Goal: Information Seeking & Learning: Learn about a topic

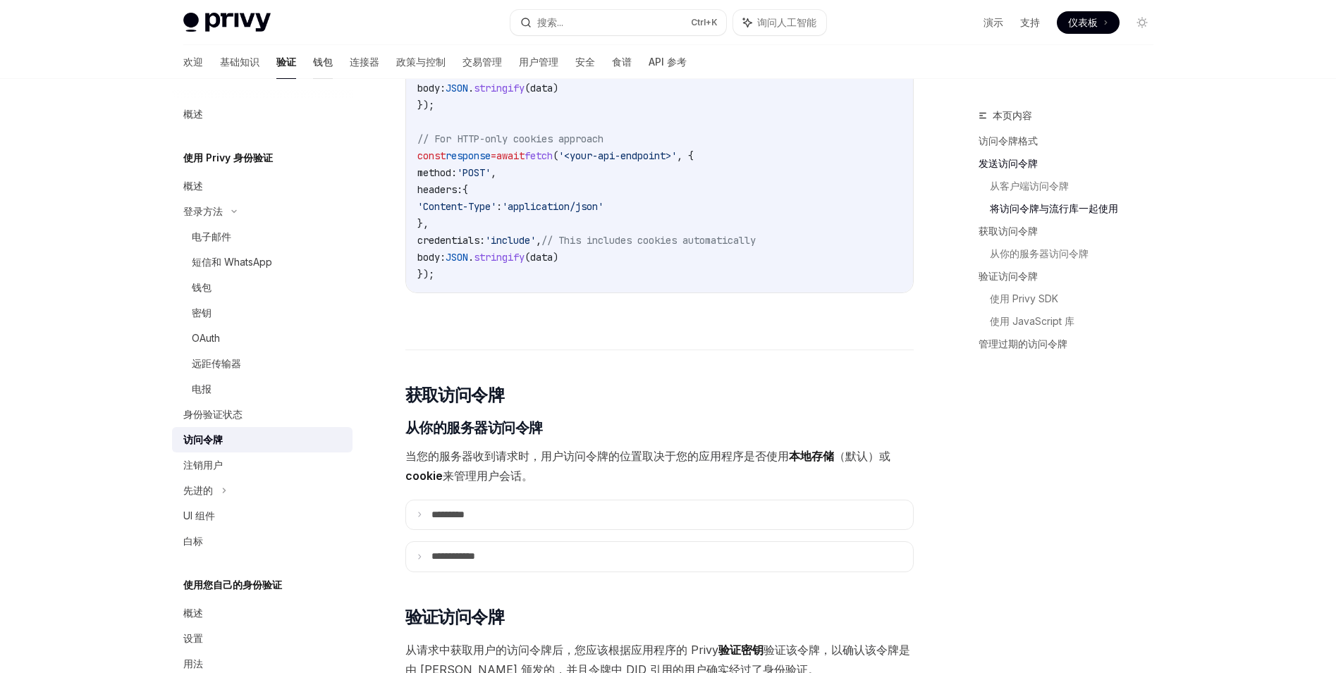
click at [313, 62] on font "钱包" at bounding box center [323, 62] width 20 height 12
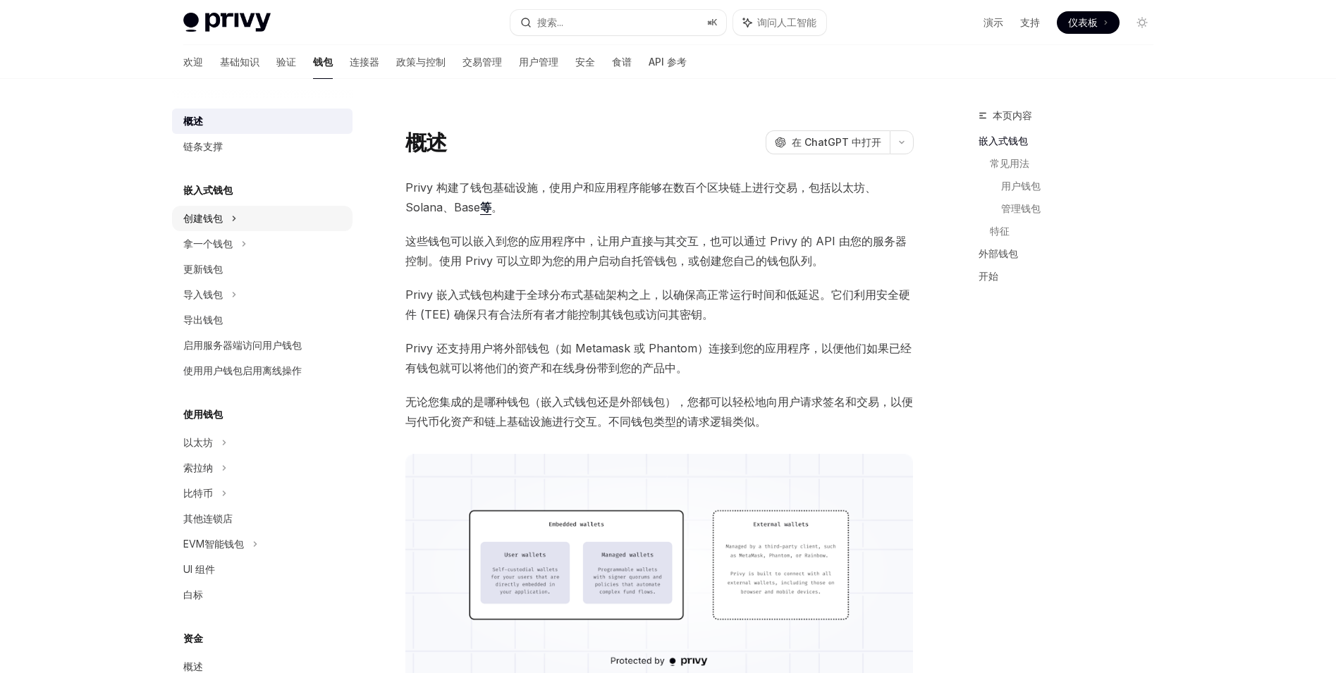
click at [284, 212] on div "创建钱包" at bounding box center [262, 218] width 180 height 25
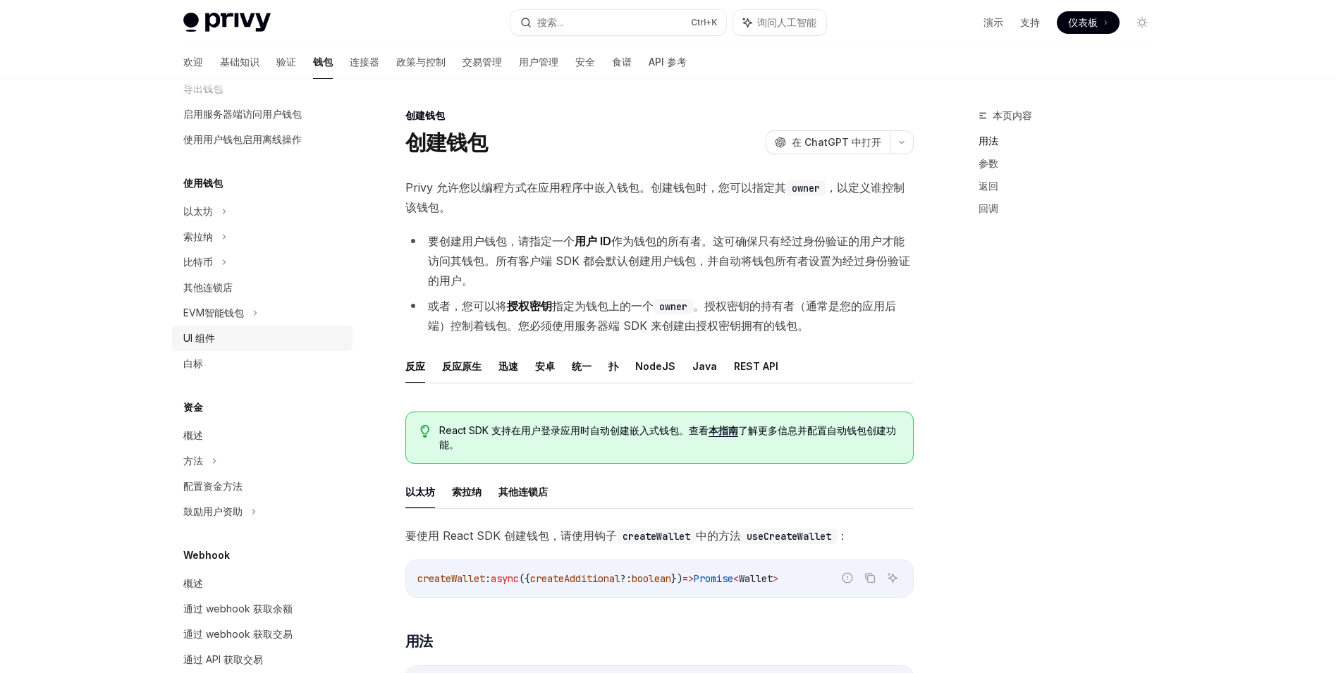
scroll to position [212, 0]
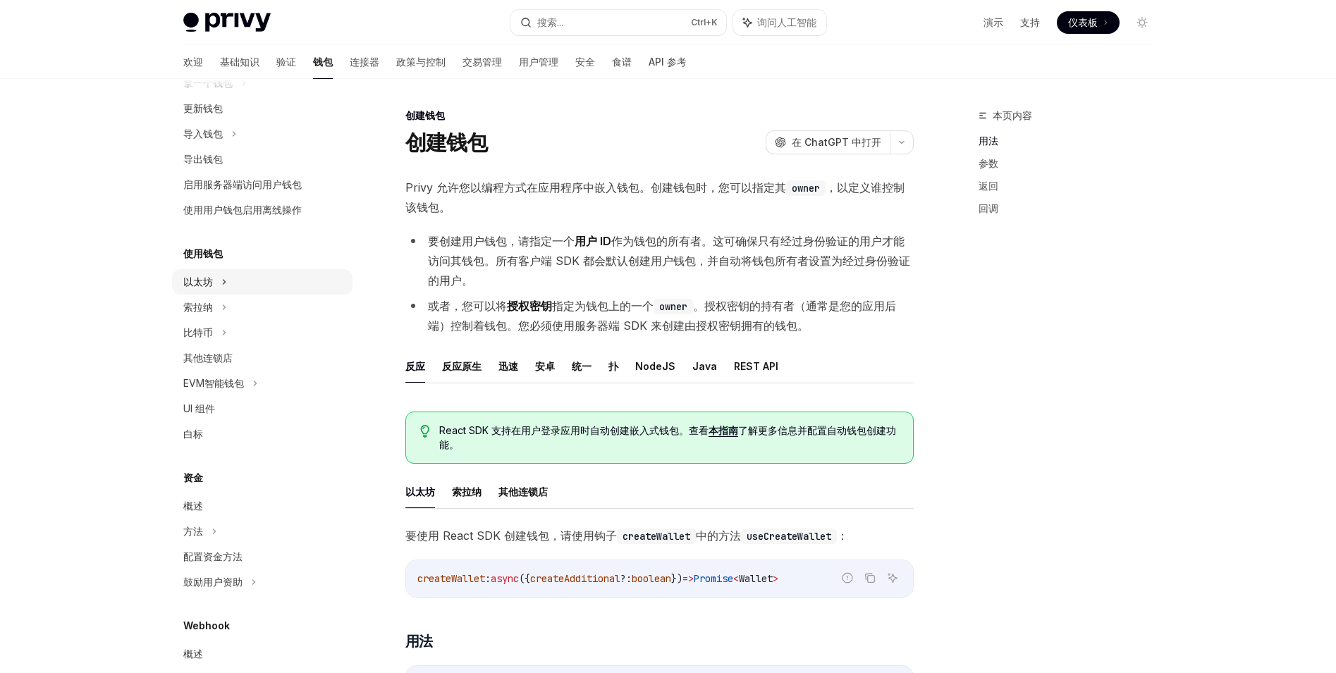
click at [283, 286] on div "以太坊" at bounding box center [262, 281] width 180 height 25
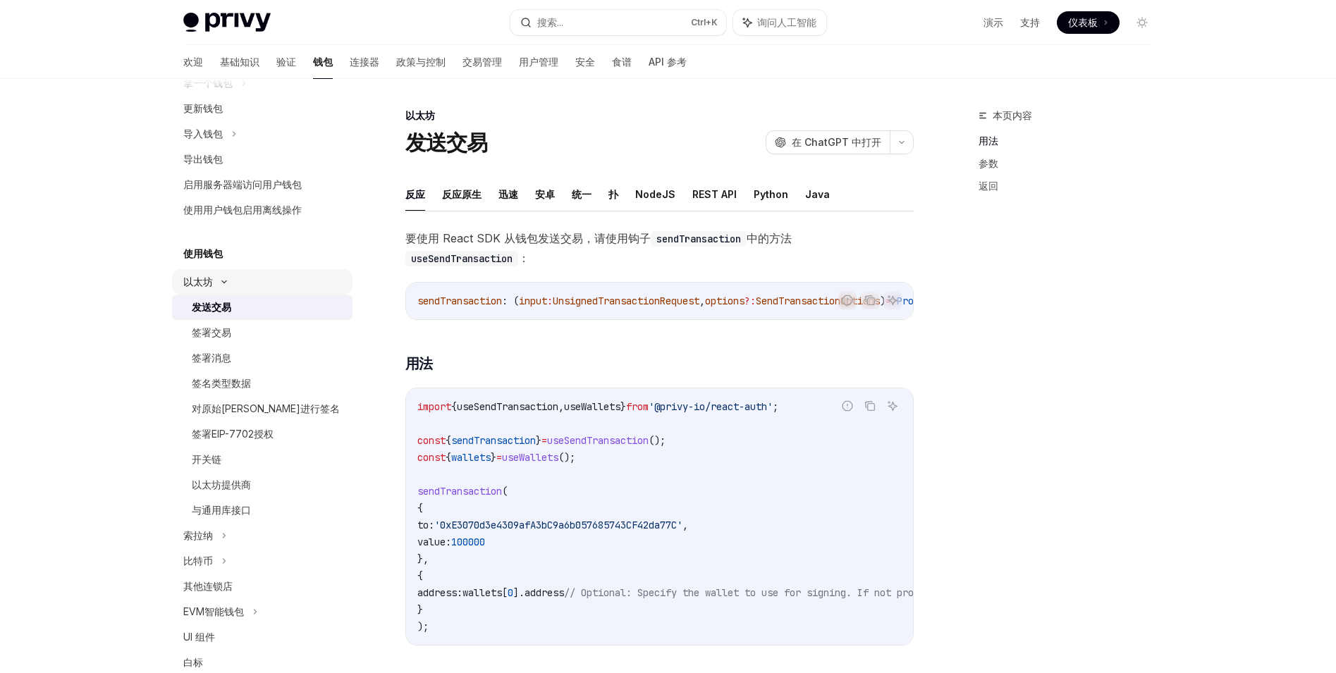
click at [283, 286] on div "以太坊" at bounding box center [262, 281] width 180 height 25
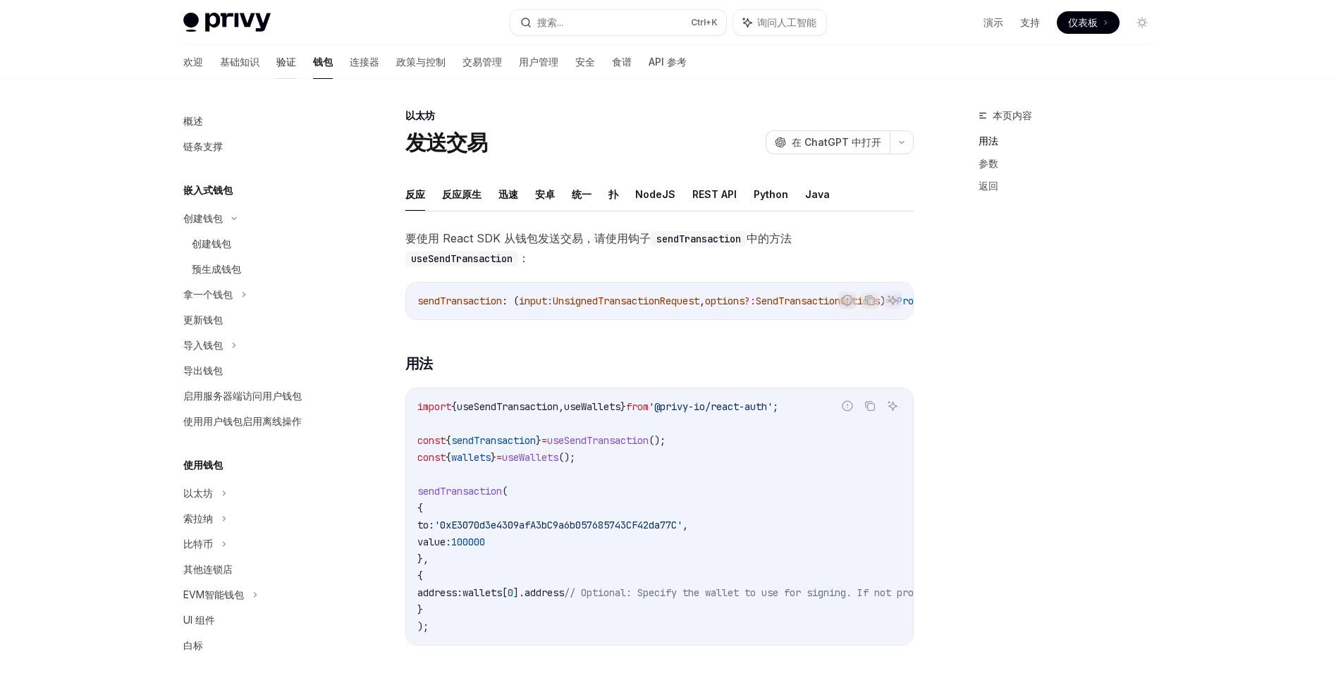
click at [276, 60] on font "验证" at bounding box center [286, 62] width 20 height 12
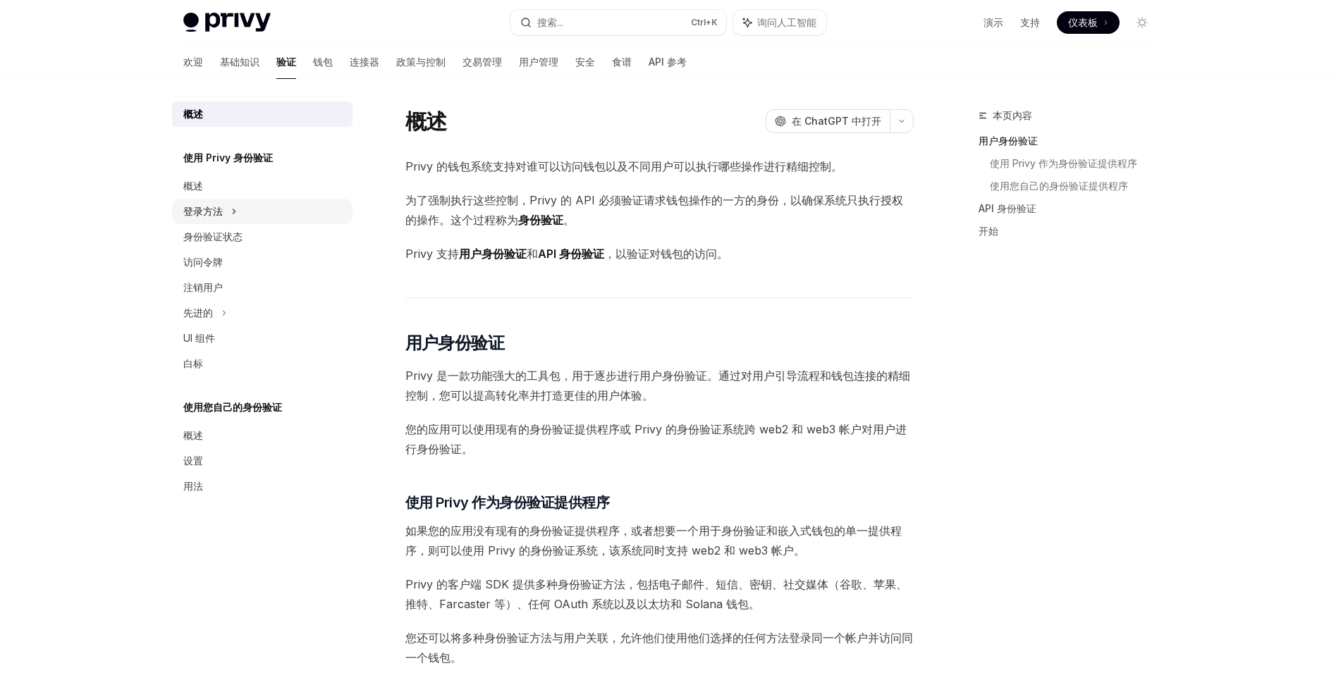
click at [291, 214] on div "登录方法" at bounding box center [262, 211] width 180 height 25
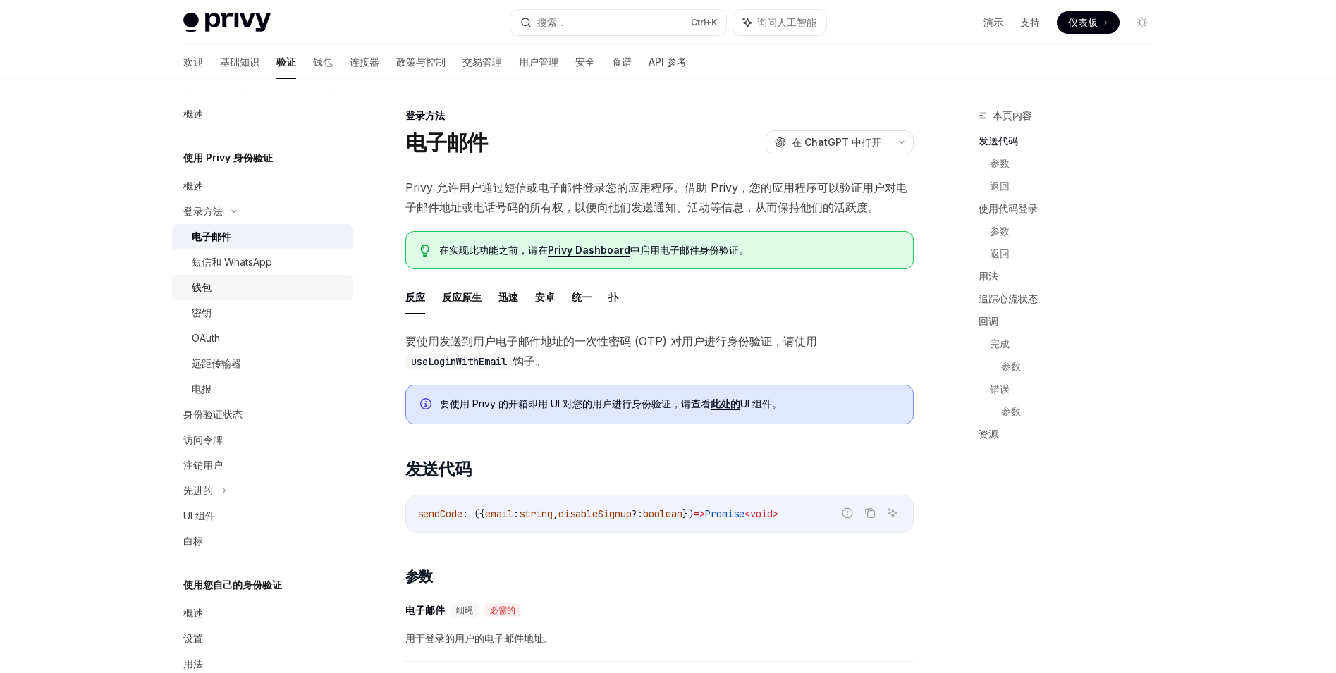
click at [281, 294] on div "钱包" at bounding box center [268, 287] width 152 height 17
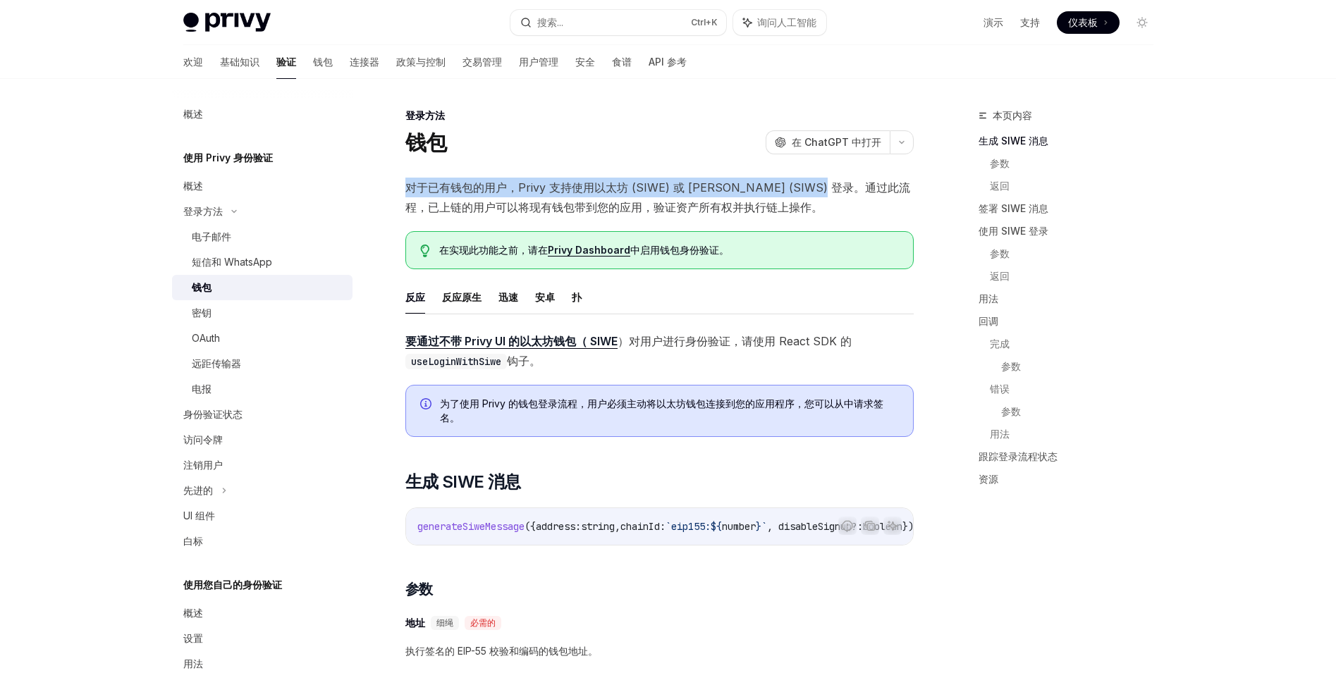
drag, startPoint x: 410, startPoint y: 188, endPoint x: 831, endPoint y: 192, distance: 420.2
click at [831, 192] on font "对于已有钱包的用户，Privy 支持使用以太坊 (SIWE) 或 Solana (SIWS) 登录。通过此流程，已上链的用户可以将现有钱包带到您的应用，验证资…" at bounding box center [657, 197] width 505 height 34
copy font "对于已有钱包的用户，Privy 支持使用以太坊 (SIWE) 或 Solana (SIWS) 登录。通过此"
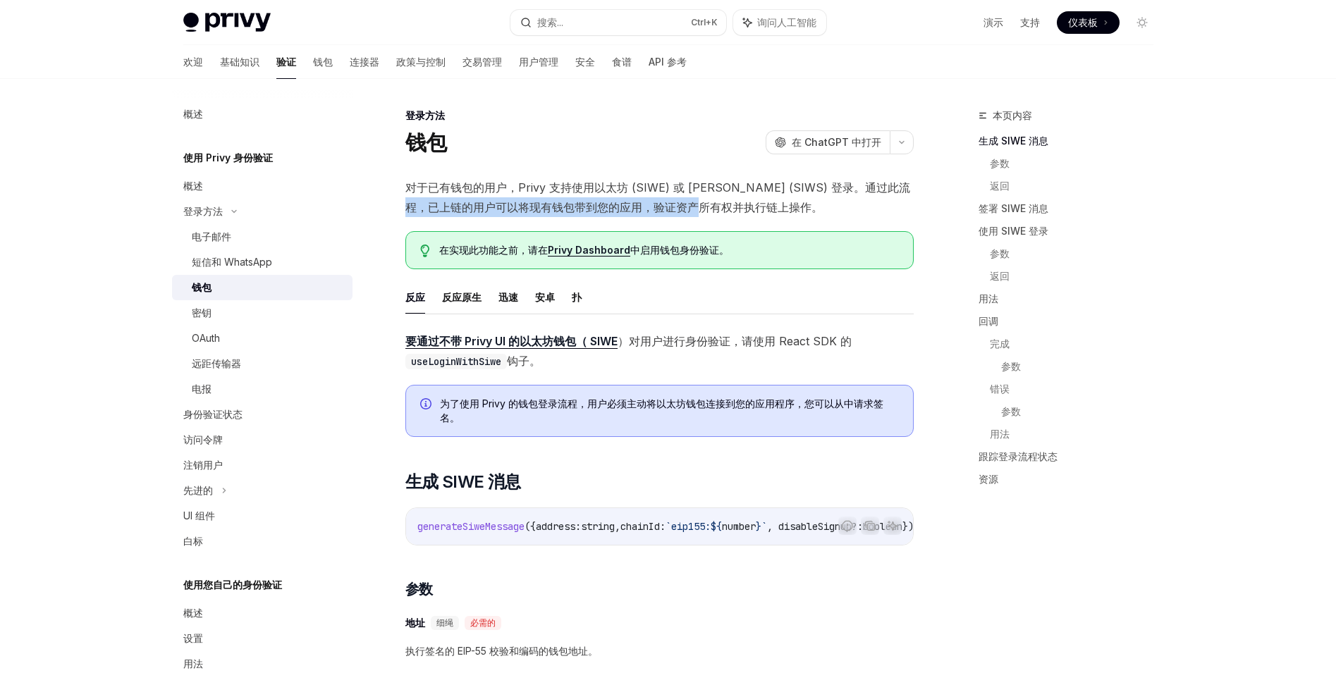
drag, startPoint x: 416, startPoint y: 203, endPoint x: 724, endPoint y: 203, distance: 308.1
click at [718, 203] on font "对于已有钱包的用户，Privy 支持使用以太坊 (SIWE) 或 Solana (SIWS) 登录。通过此流程，已上链的用户可以将现有钱包带到您的应用，验证资…" at bounding box center [657, 197] width 505 height 34
copy font "户可以将现有钱包带到您的应用，验证资产所有权并执行链"
click at [728, 208] on font "对于已有钱包的用户，Privy 支持使用以太坊 (SIWE) 或 Solana (SIWS) 登录。通过此流程，已上链的用户可以将现有钱包带到您的应用，验证资…" at bounding box center [657, 197] width 505 height 34
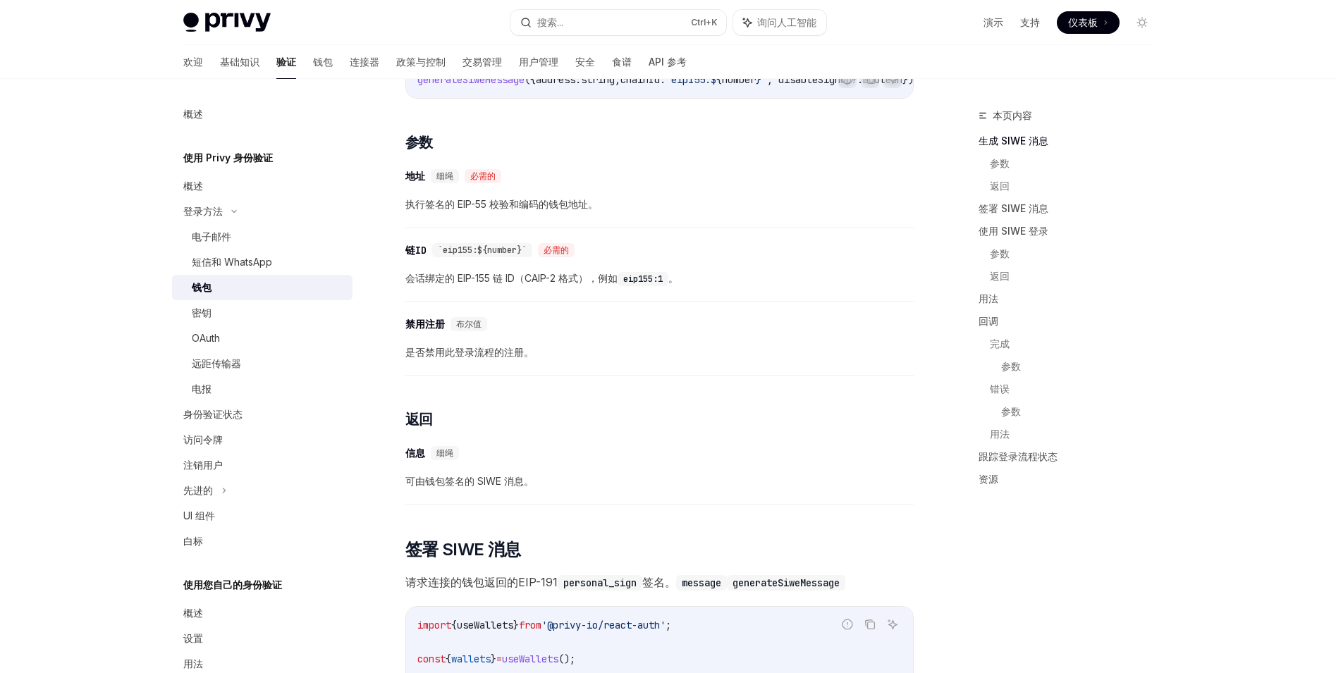
scroll to position [429, 0]
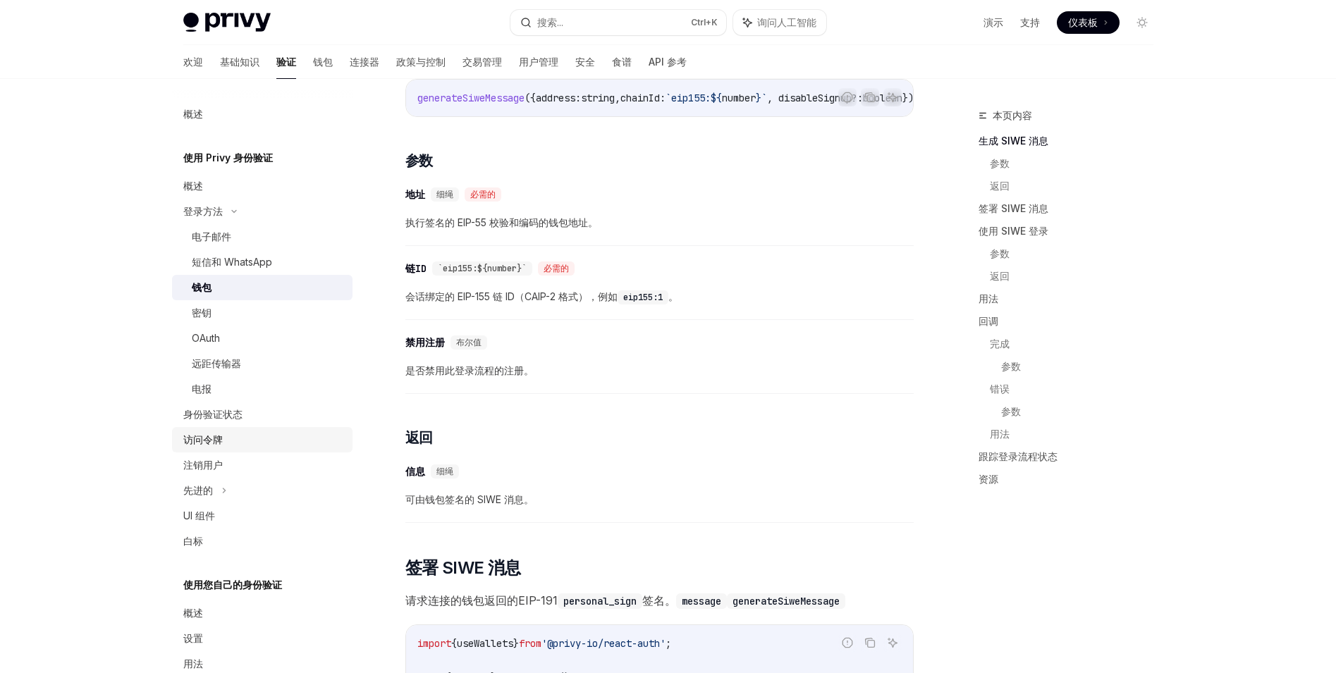
click at [267, 443] on div "访问令牌" at bounding box center [263, 439] width 161 height 17
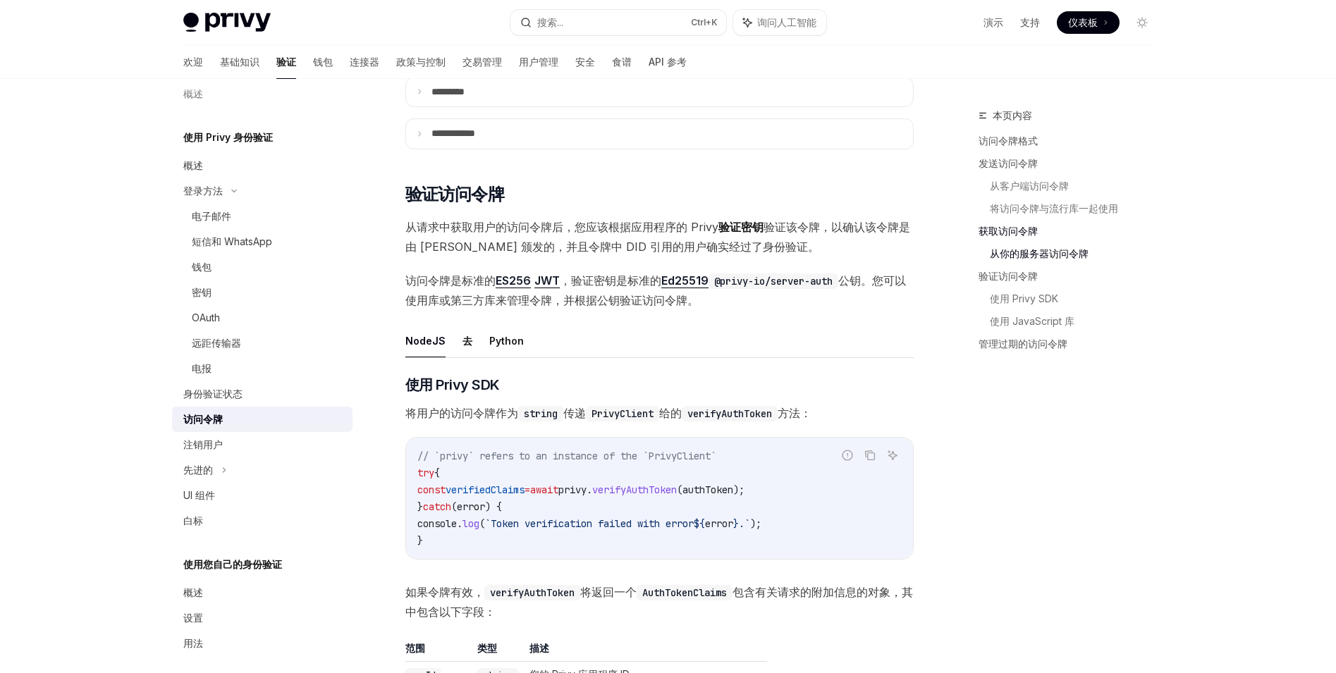
scroll to position [32, 0]
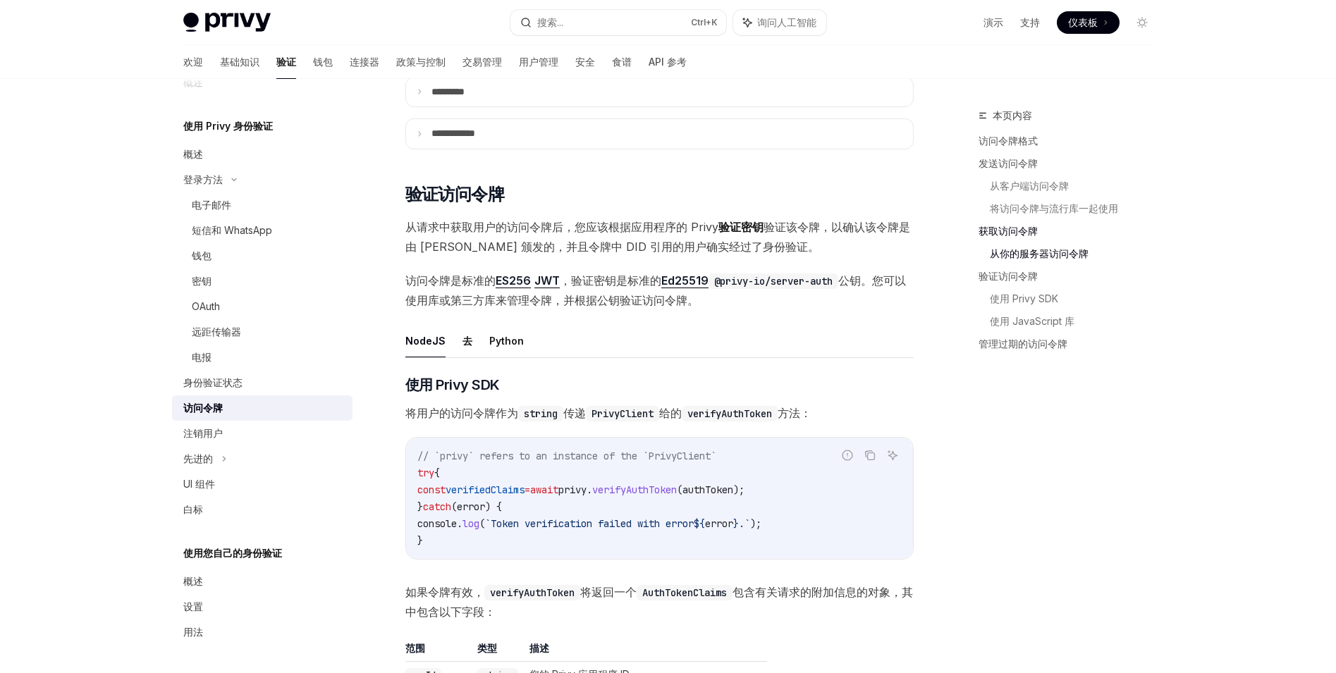
drag, startPoint x: 271, startPoint y: 553, endPoint x: 248, endPoint y: 563, distance: 25.0
click at [271, 553] on font "使用您自己的身份验证" at bounding box center [232, 553] width 99 height 12
click at [211, 553] on font "使用您自己的身份验证" at bounding box center [232, 553] width 99 height 12
click at [196, 599] on div "设置" at bounding box center [193, 607] width 20 height 17
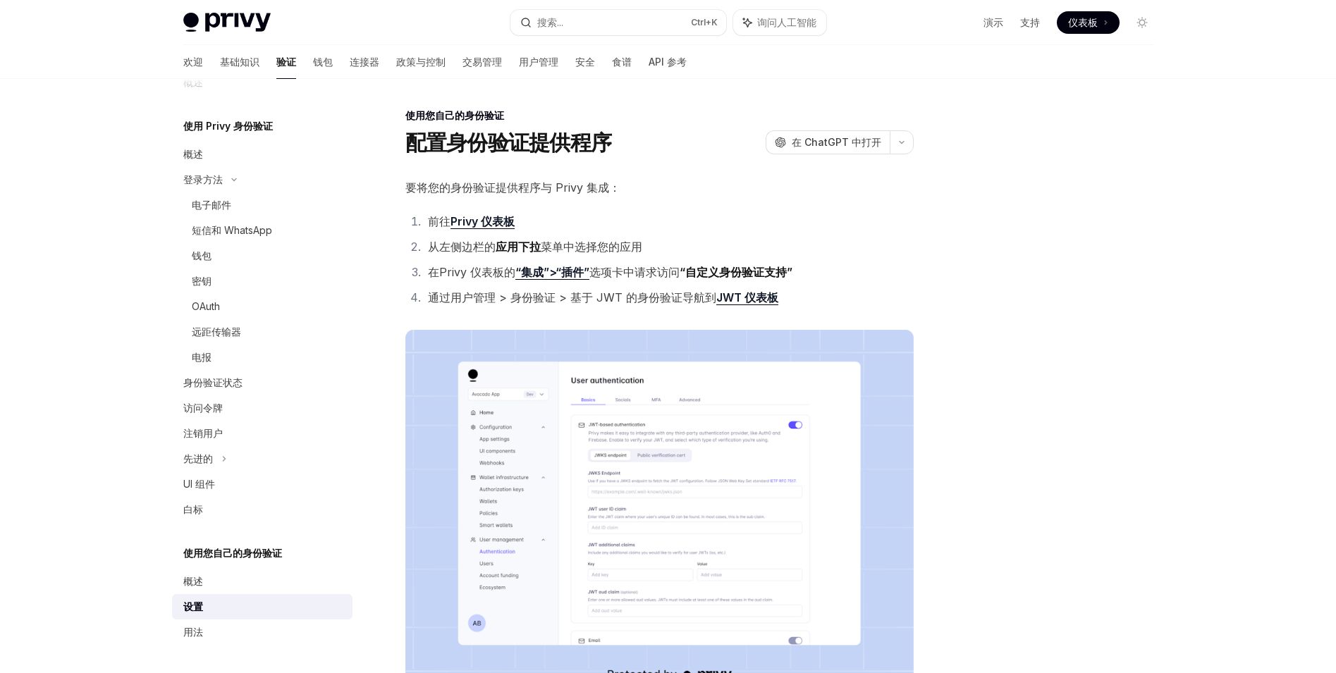
click at [299, 71] on div "欢迎 基础知识 验证 钱包 连接器 政策与控制 交易管理 用户管理 安全 食谱 API 参考" at bounding box center [434, 62] width 503 height 34
click at [313, 66] on font "钱包" at bounding box center [323, 62] width 20 height 12
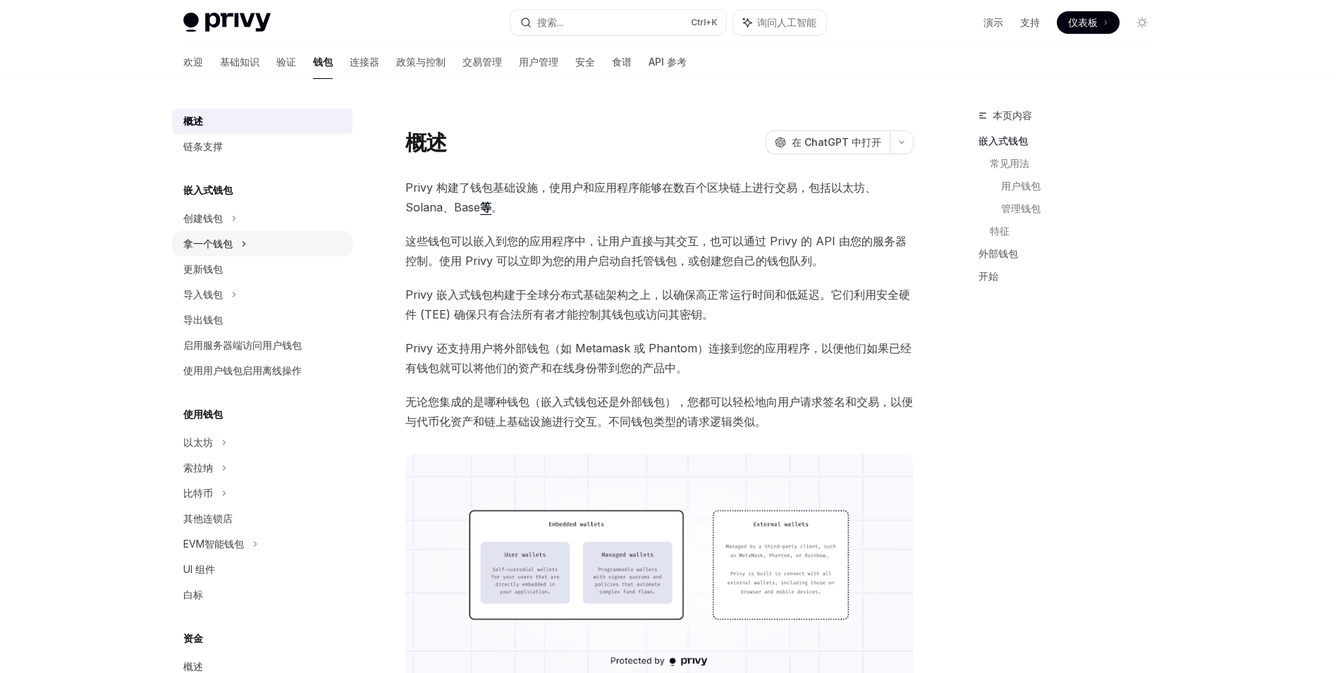
click at [241, 239] on icon at bounding box center [244, 243] width 6 height 17
type textarea "*"
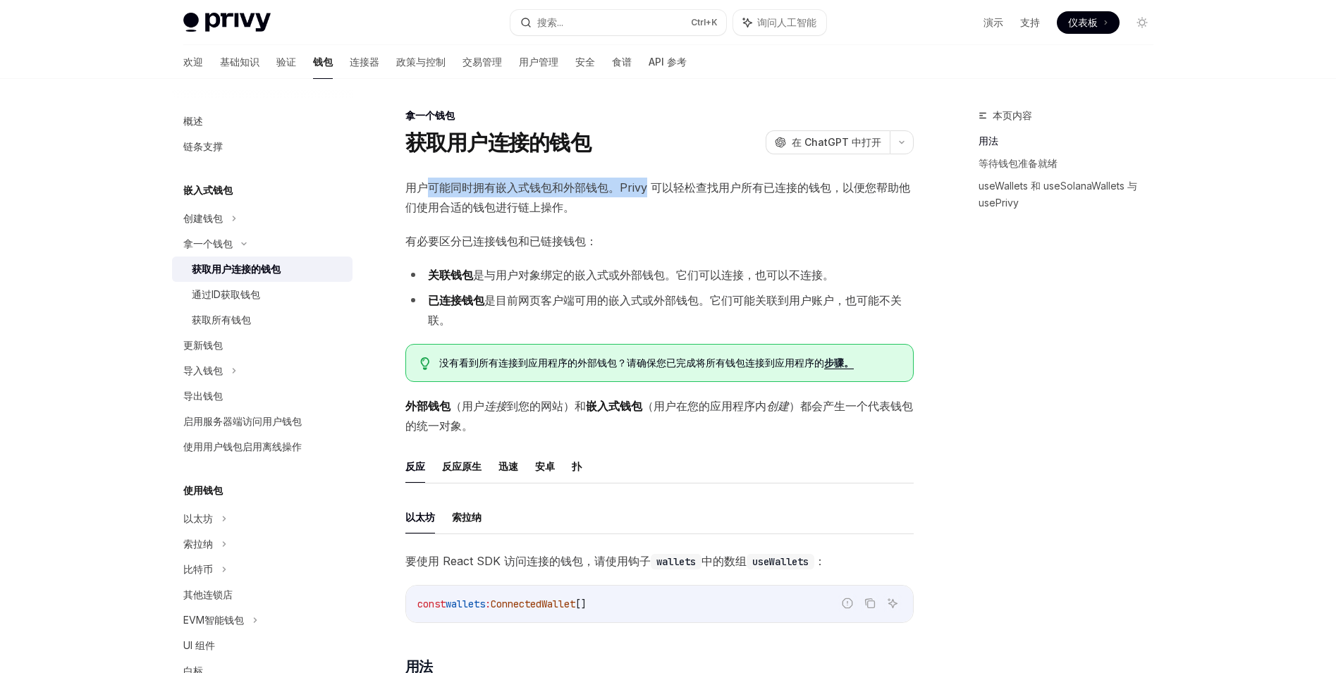
drag, startPoint x: 430, startPoint y: 186, endPoint x: 644, endPoint y: 186, distance: 213.6
click at [644, 186] on font "用户可能同时拥有嵌入式钱包和外部钱包。Privy 可以轻松查找用户所有已连接的钱包，以便您帮助他们使用合适的钱包进行链上操作。" at bounding box center [657, 197] width 505 height 34
copy font "可能同时拥有嵌入式钱包和外部钱包。Privy"
click at [666, 186] on font "用户可能同时拥有嵌入式钱包和外部钱包。Privy 可以轻松查找用户所有已连接的钱包，以便您帮助他们使用合适的钱包进行链上操作。" at bounding box center [657, 197] width 505 height 34
drag, startPoint x: 601, startPoint y: 186, endPoint x: 787, endPoint y: 190, distance: 185.5
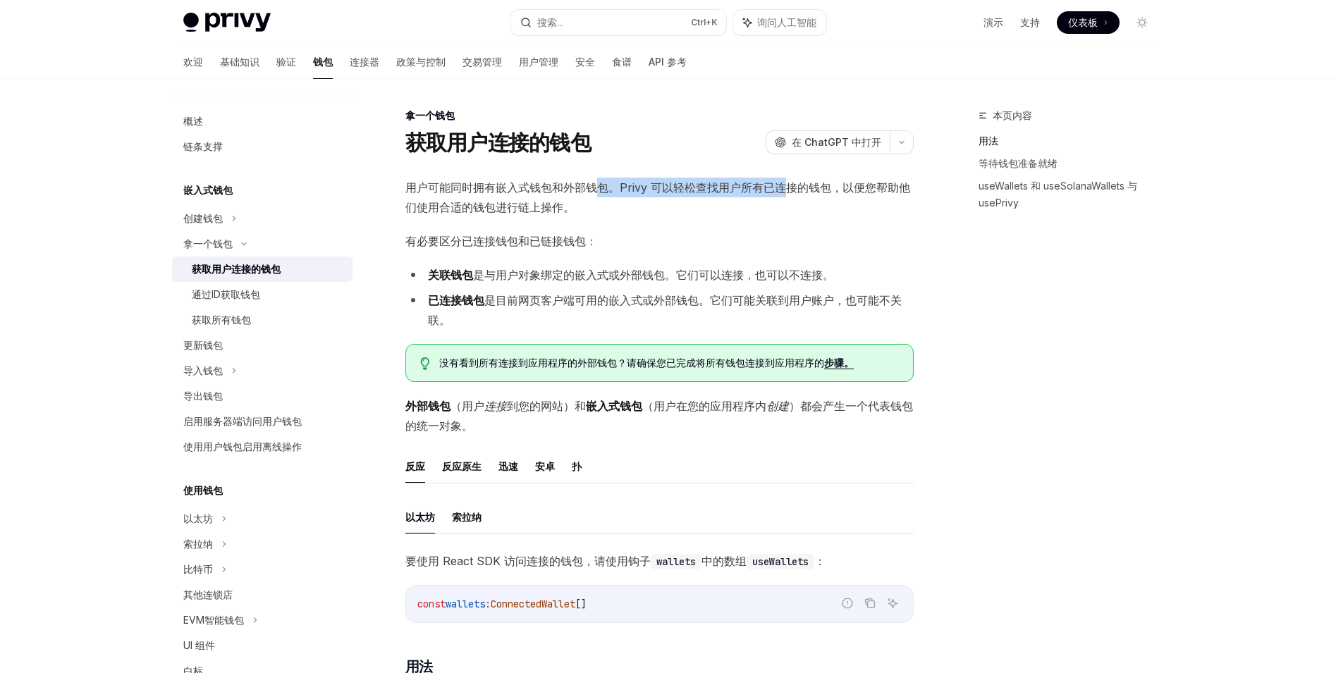
click at [787, 190] on font "用户可能同时拥有嵌入式钱包和外部钱包。Privy 可以轻松查找用户所有已连接的钱包，以便您帮助他们使用合适的钱包进行链上操作。" at bounding box center [657, 197] width 505 height 34
copy font "包。Privy 可以轻松查找用户所有已连"
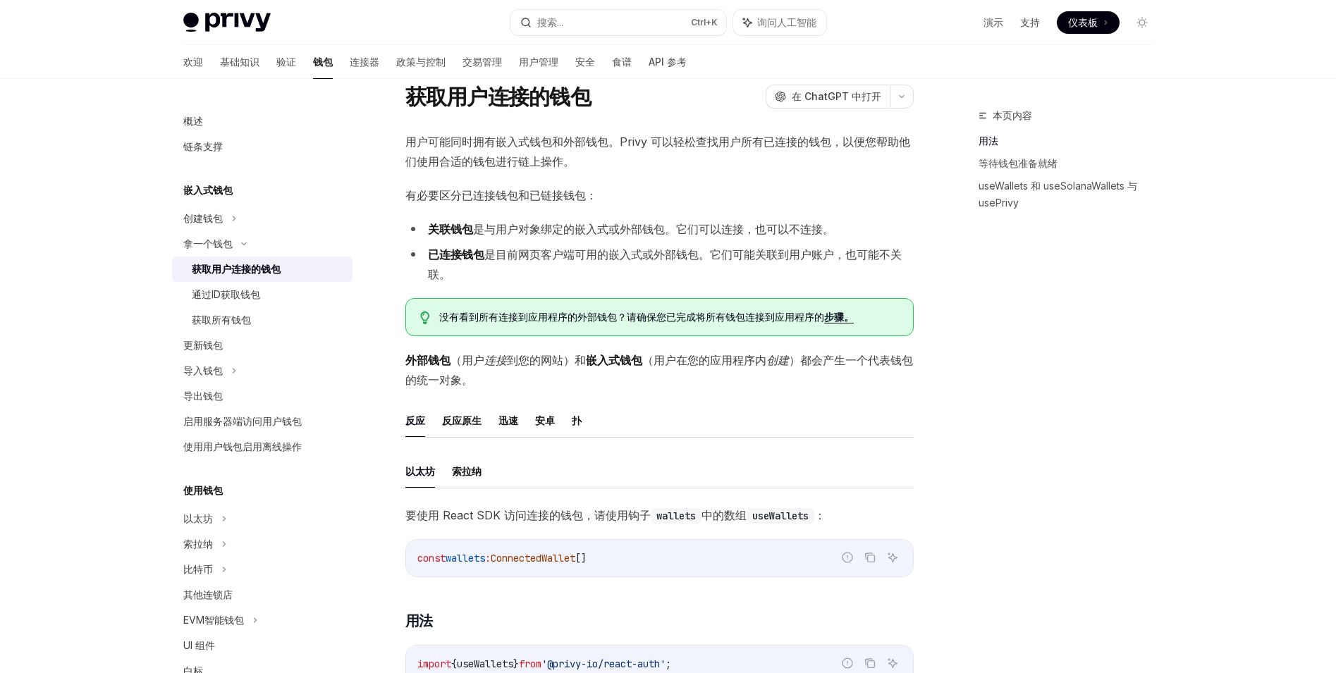
scroll to position [71, 0]
